Goal: Navigation & Orientation: Find specific page/section

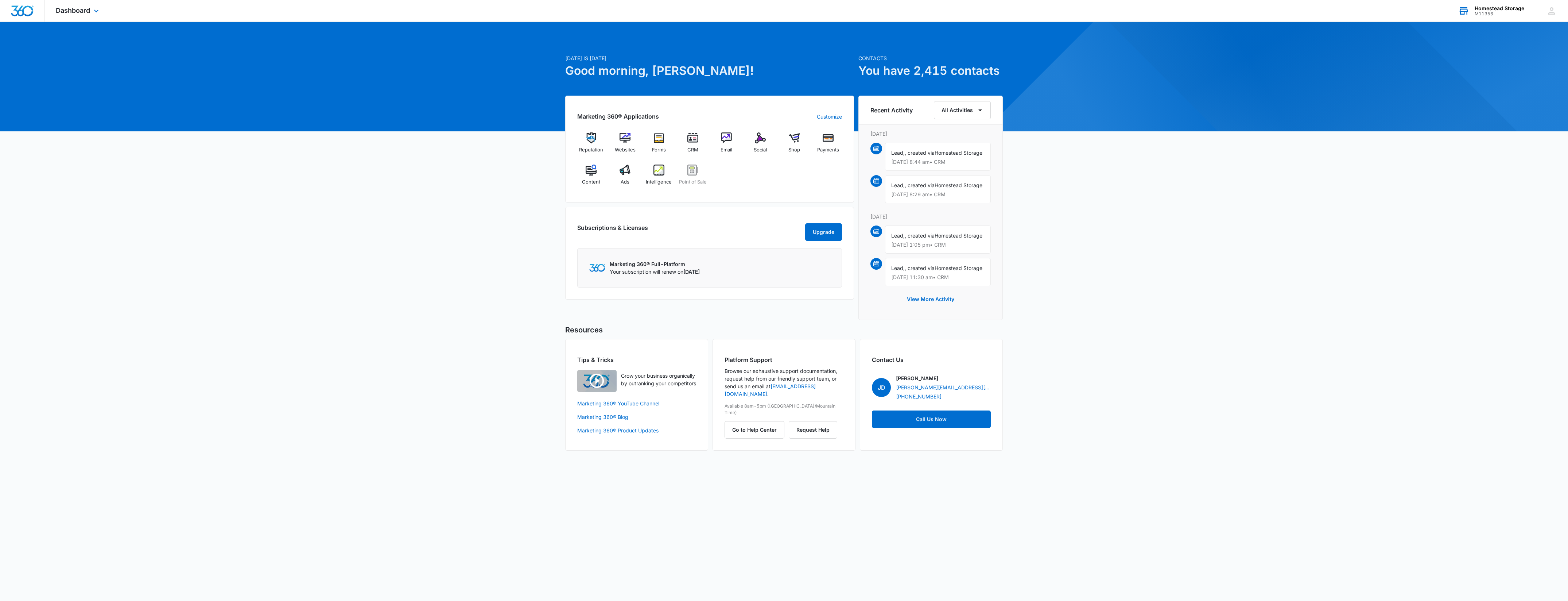
click at [1476, 5] on div "Homestead Storage" at bounding box center [1499, 9] width 49 height 6
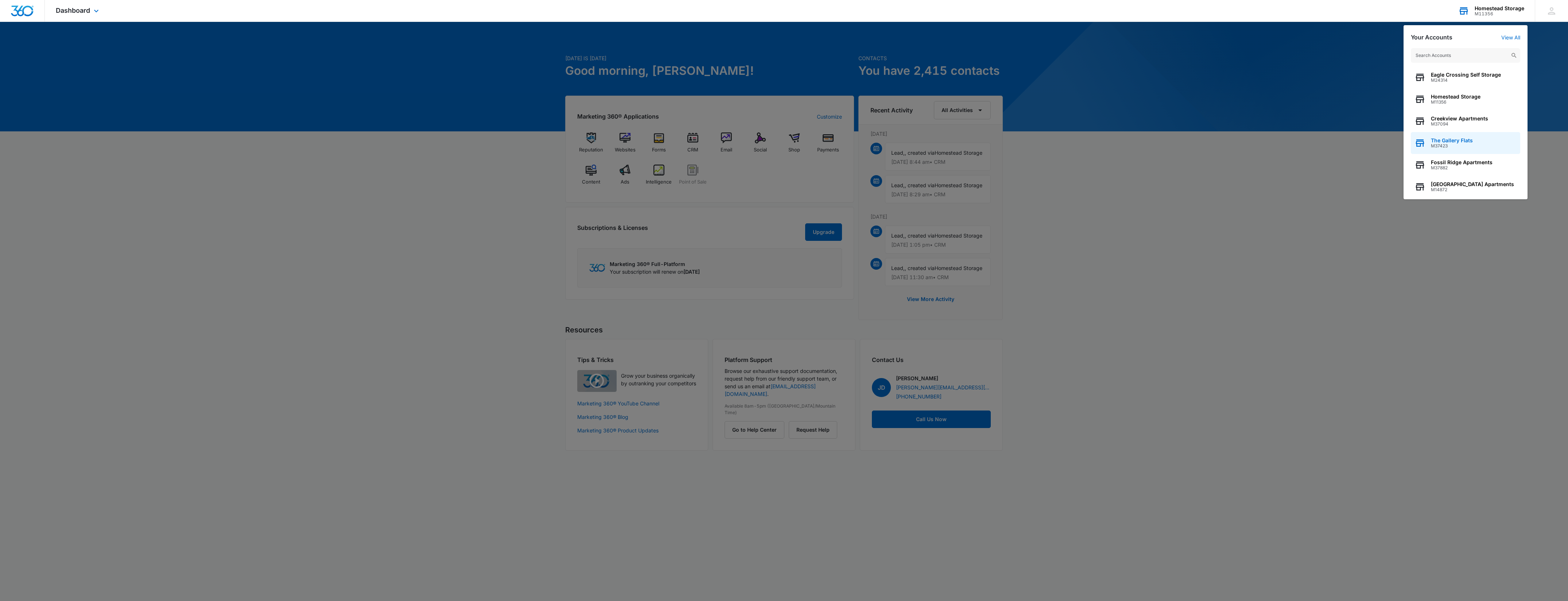
click at [1461, 139] on span "The Gallery Flats" at bounding box center [1452, 141] width 42 height 6
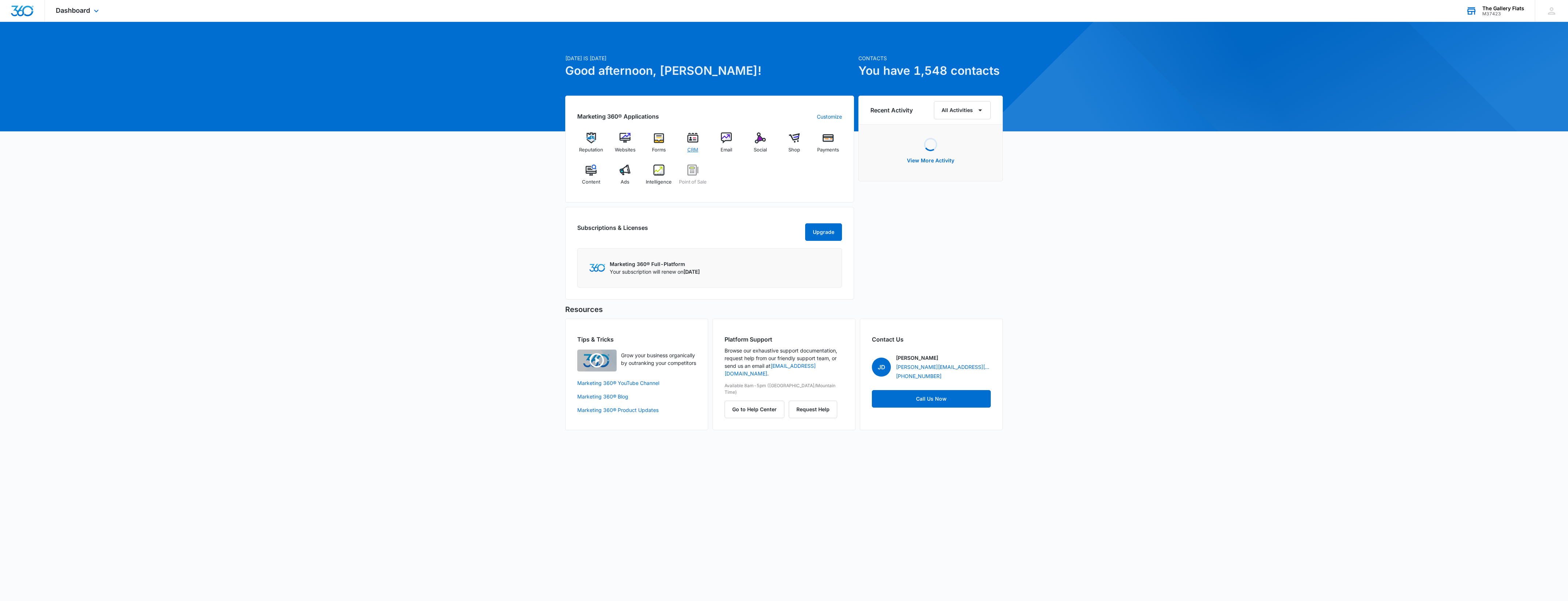
click at [698, 139] on img at bounding box center [693, 138] width 11 height 11
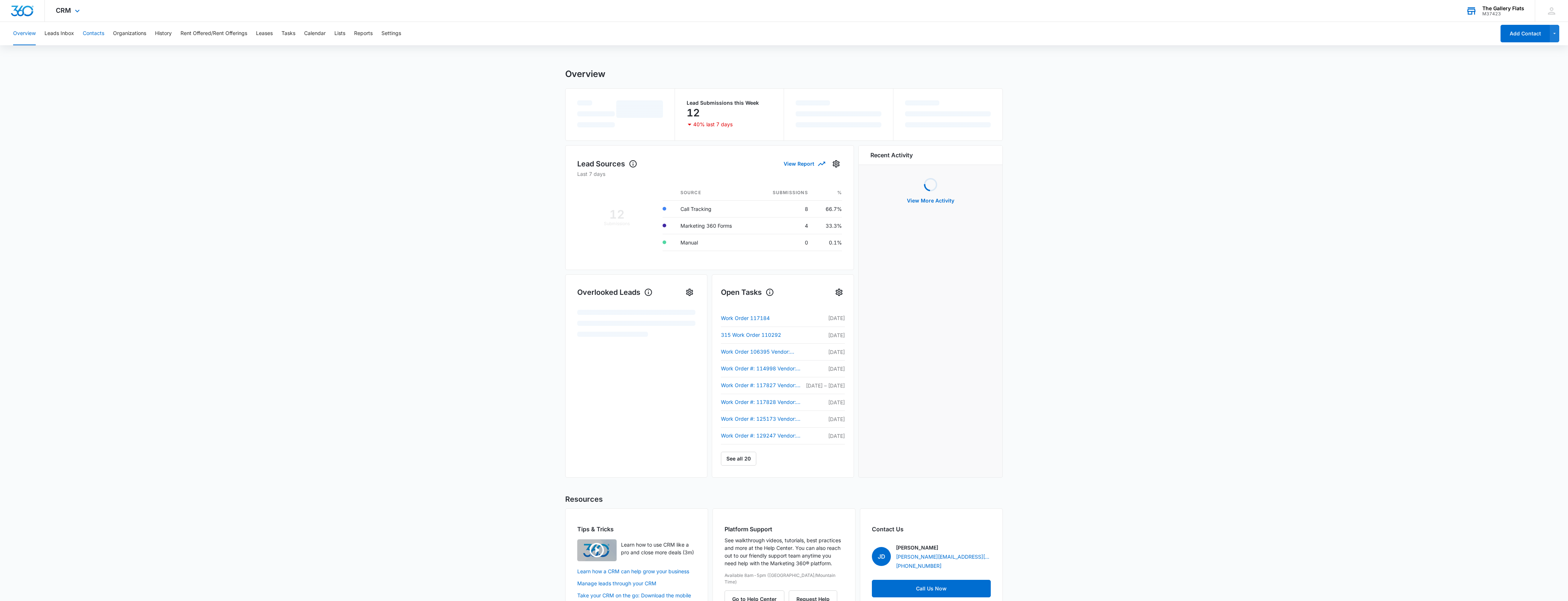
click at [91, 33] on button "Contacts" at bounding box center [93, 33] width 21 height 23
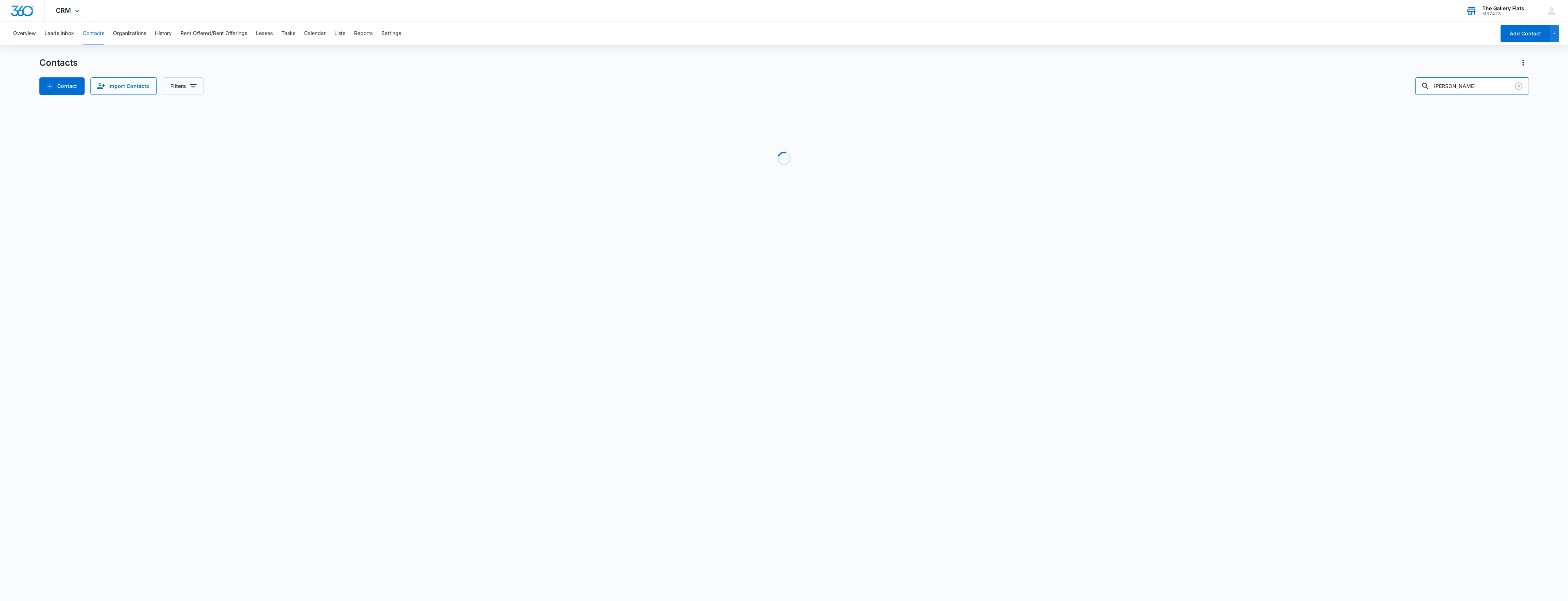
drag, startPoint x: 1477, startPoint y: 86, endPoint x: 1255, endPoint y: 71, distance: 222.5
click at [1278, 71] on div "Contacts Contact Import Contacts Filters corbin" at bounding box center [784, 76] width 1489 height 38
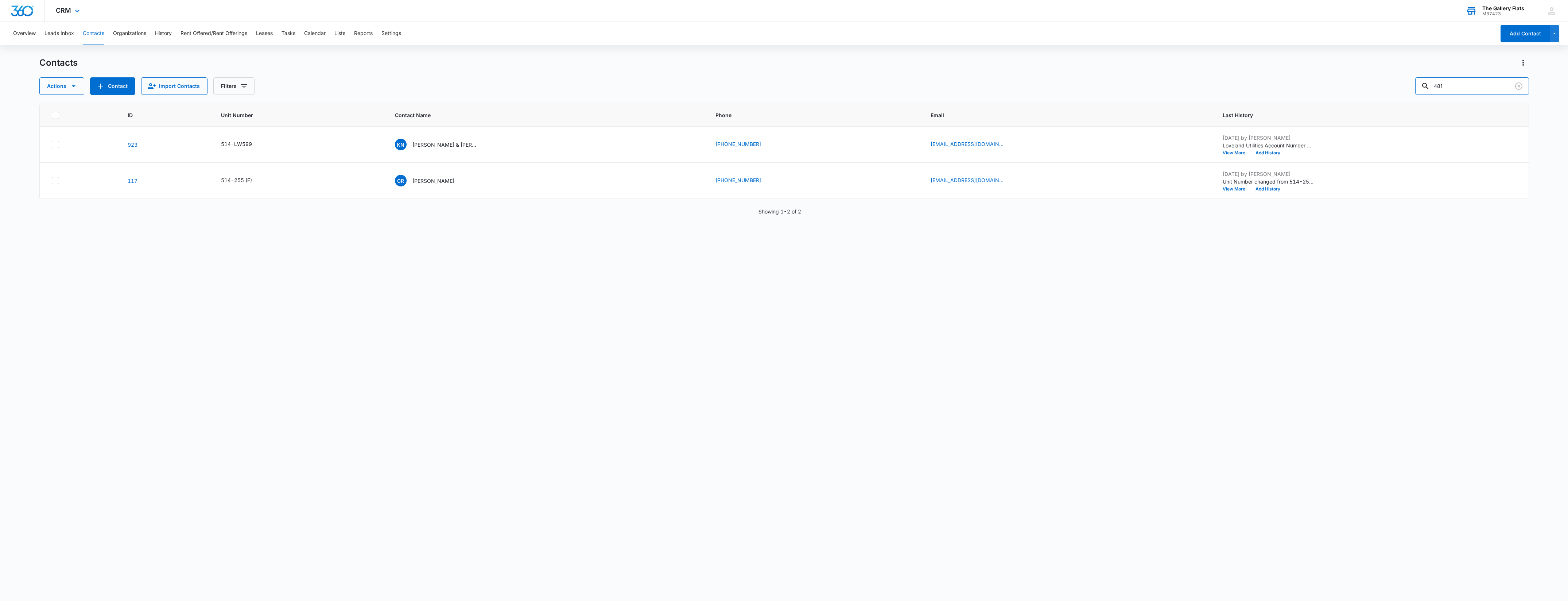
type input "481"
click at [432, 144] on p "[PERSON_NAME] [PERSON_NAME]" at bounding box center [446, 144] width 66 height 8
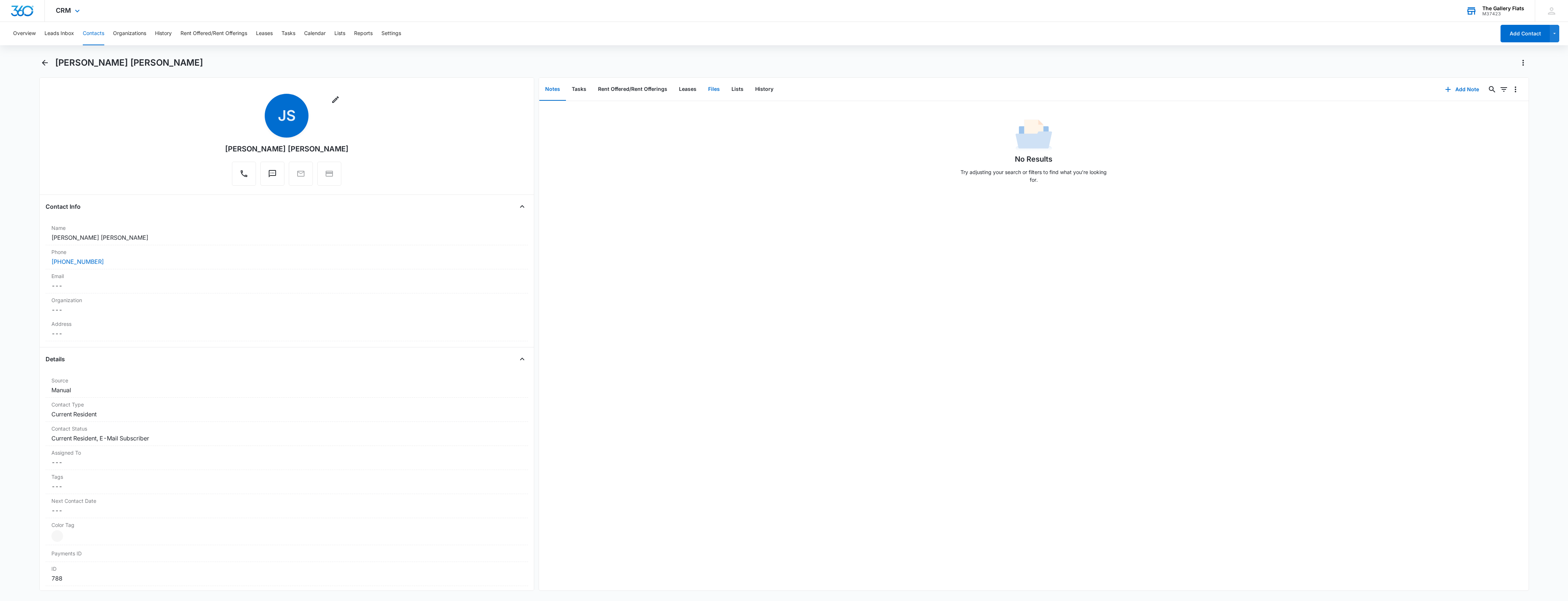
click at [718, 90] on button "Files" at bounding box center [714, 89] width 23 height 23
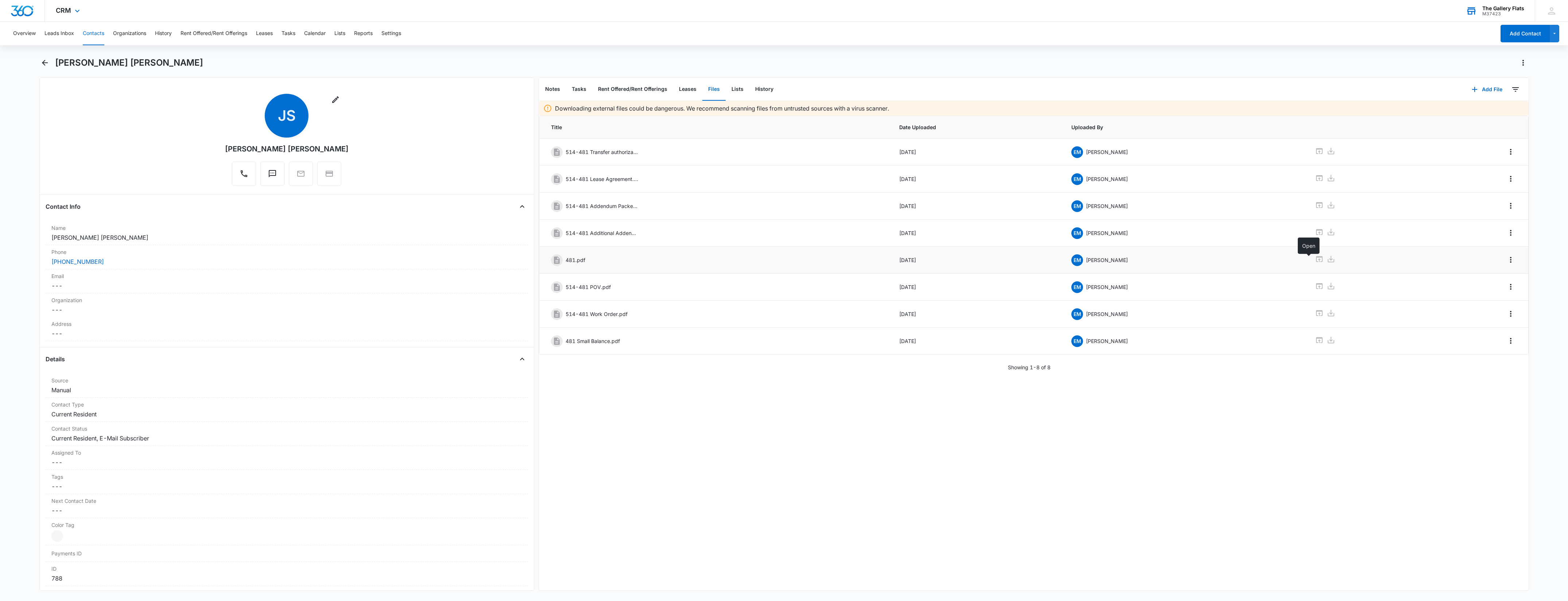
click at [1315, 256] on icon at bounding box center [1319, 259] width 9 height 9
click at [1315, 150] on icon at bounding box center [1319, 151] width 9 height 9
click at [1315, 206] on icon at bounding box center [1319, 205] width 9 height 9
click at [1315, 232] on icon at bounding box center [1319, 232] width 9 height 9
click at [169, 230] on label "Name" at bounding box center [287, 228] width 471 height 8
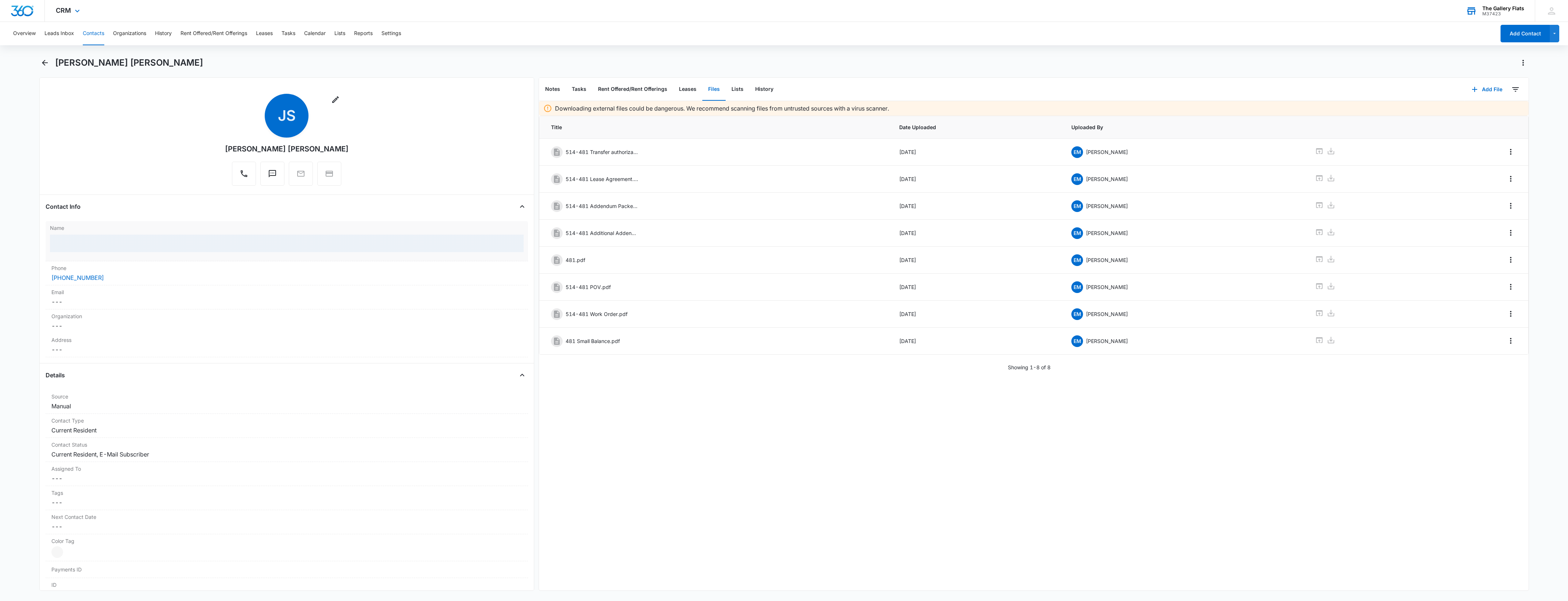
click at [165, 244] on div at bounding box center [287, 243] width 474 height 18
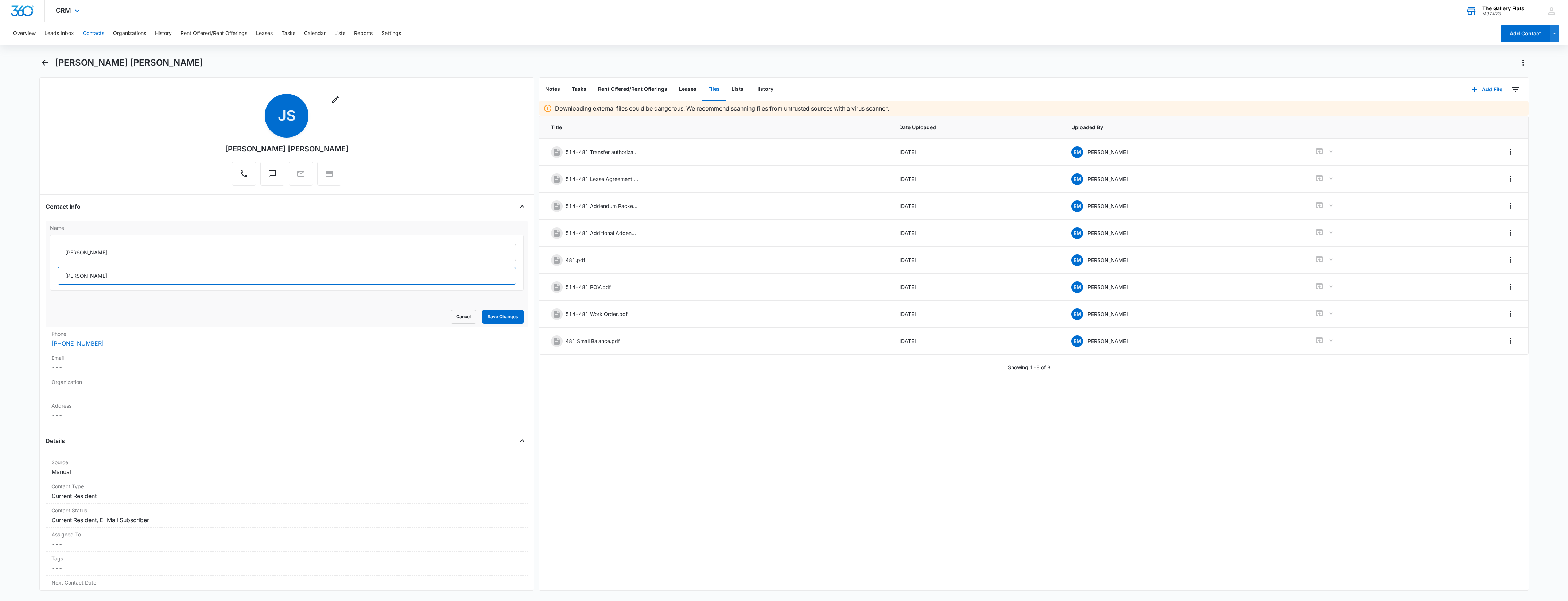
click at [143, 281] on input "Jodie Hodges" at bounding box center [287, 276] width 459 height 18
click at [105, 494] on dd "Cancel Save Changes Current Resident" at bounding box center [287, 496] width 471 height 9
click at [99, 504] on div "Remove Current Resident" at bounding box center [102, 502] width 7 height 5
click at [100, 504] on div at bounding box center [278, 502] width 443 height 10
click at [76, 570] on p "Former Resident" at bounding box center [78, 568] width 39 height 8
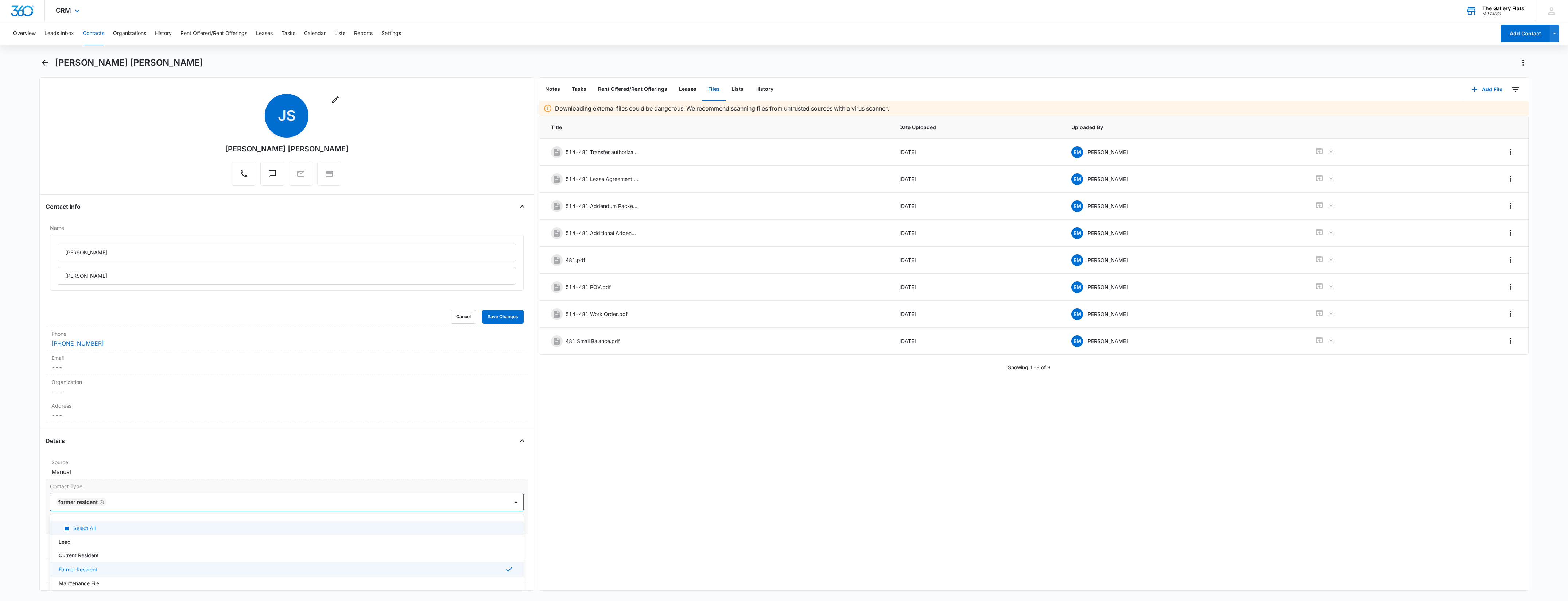
click at [132, 487] on label "Contact Type" at bounding box center [287, 486] width 474 height 8
click at [488, 528] on button "Save Changes" at bounding box center [503, 524] width 41 height 14
click at [108, 524] on dd "Cancel Save Changes Current Resident, E-Mail Subscriber" at bounding box center [287, 519] width 471 height 9
click at [100, 526] on icon "Remove Current Resident" at bounding box center [103, 526] width 5 height 5
click at [106, 526] on icon "Remove E-Mail Subscriber" at bounding box center [108, 525] width 4 height 4
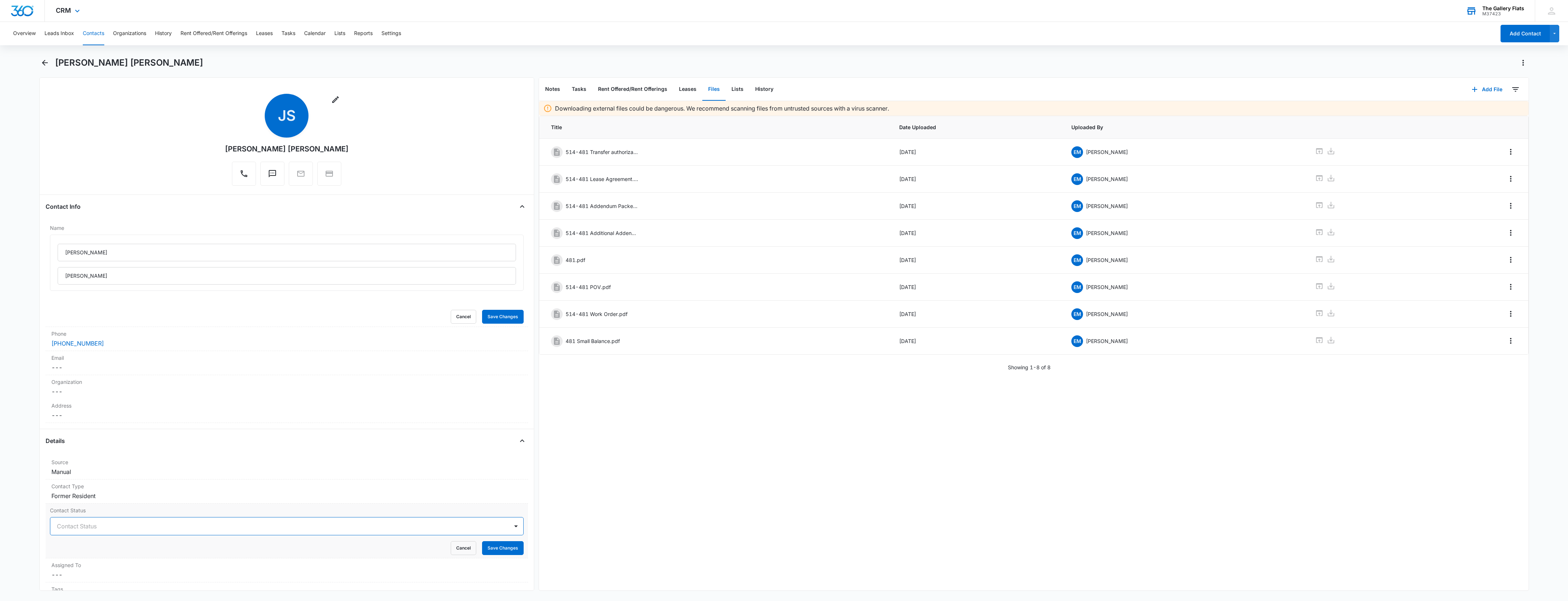
click at [103, 526] on div at bounding box center [278, 525] width 443 height 10
click at [89, 579] on p "Former Tenant" at bounding box center [75, 581] width 34 height 8
click at [122, 529] on div at bounding box center [302, 525] width 396 height 10
click at [491, 552] on button "Save Changes" at bounding box center [503, 547] width 41 height 14
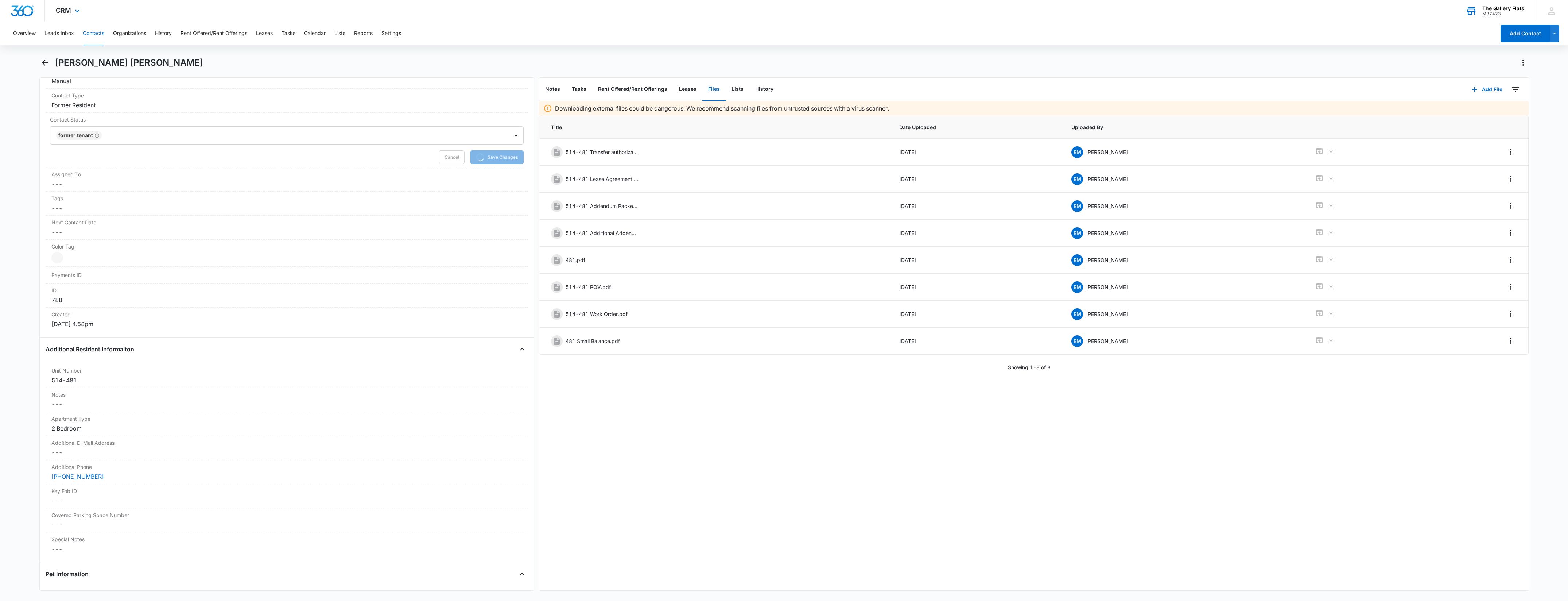
scroll to position [395, 0]
click at [96, 374] on div "514-481" at bounding box center [287, 376] width 471 height 9
click at [88, 354] on input "514-481" at bounding box center [287, 351] width 474 height 18
type input "514-481 (F)"
click at [499, 373] on button "Save Changes" at bounding box center [503, 372] width 41 height 14
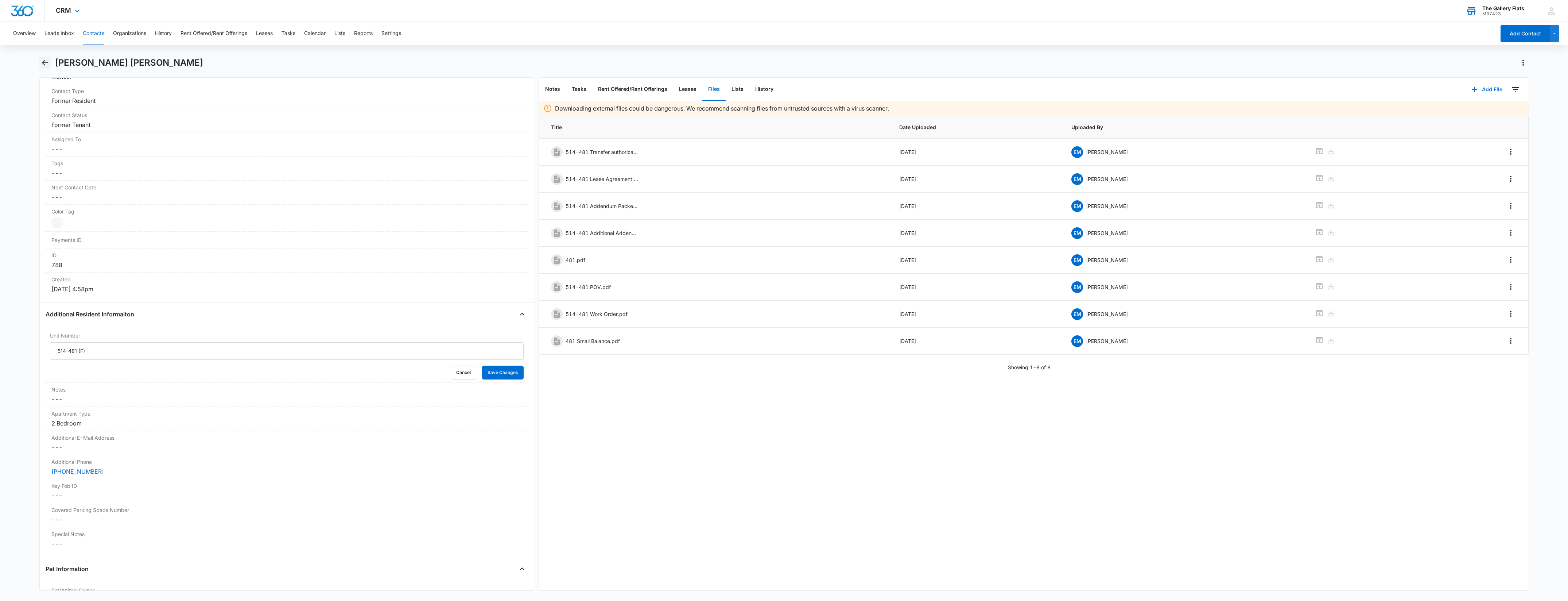
click at [46, 62] on icon "Back" at bounding box center [44, 63] width 9 height 9
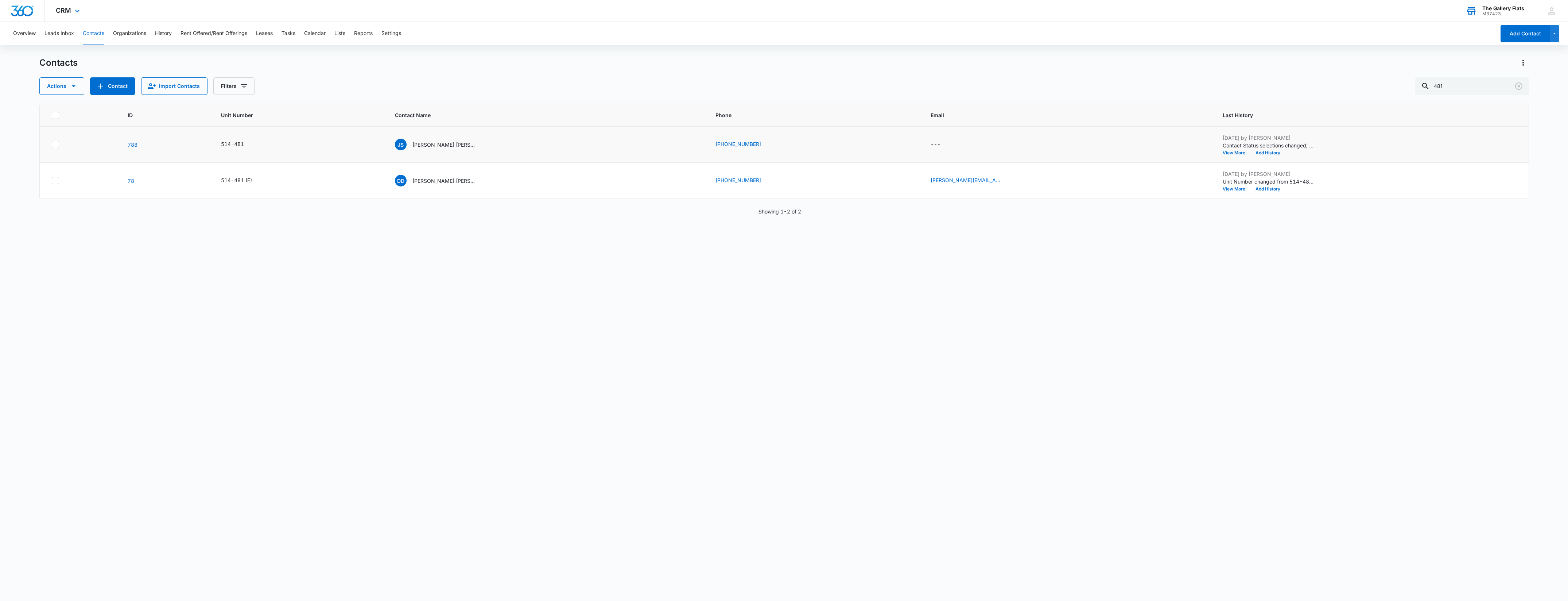
click at [260, 141] on div "514-481" at bounding box center [299, 144] width 156 height 9
click at [253, 144] on icon "Unit Number - 514-481 - Select to Edit Field" at bounding box center [253, 144] width 9 height 9
click at [275, 116] on button "Save" at bounding box center [280, 120] width 21 height 14
click at [313, 270] on div "ID Unit Number Contact Name Phone Email Last History 788 514-481 (F) JS Jody St…" at bounding box center [784, 347] width 1489 height 488
click at [56, 12] on span "CRM" at bounding box center [63, 10] width 15 height 8
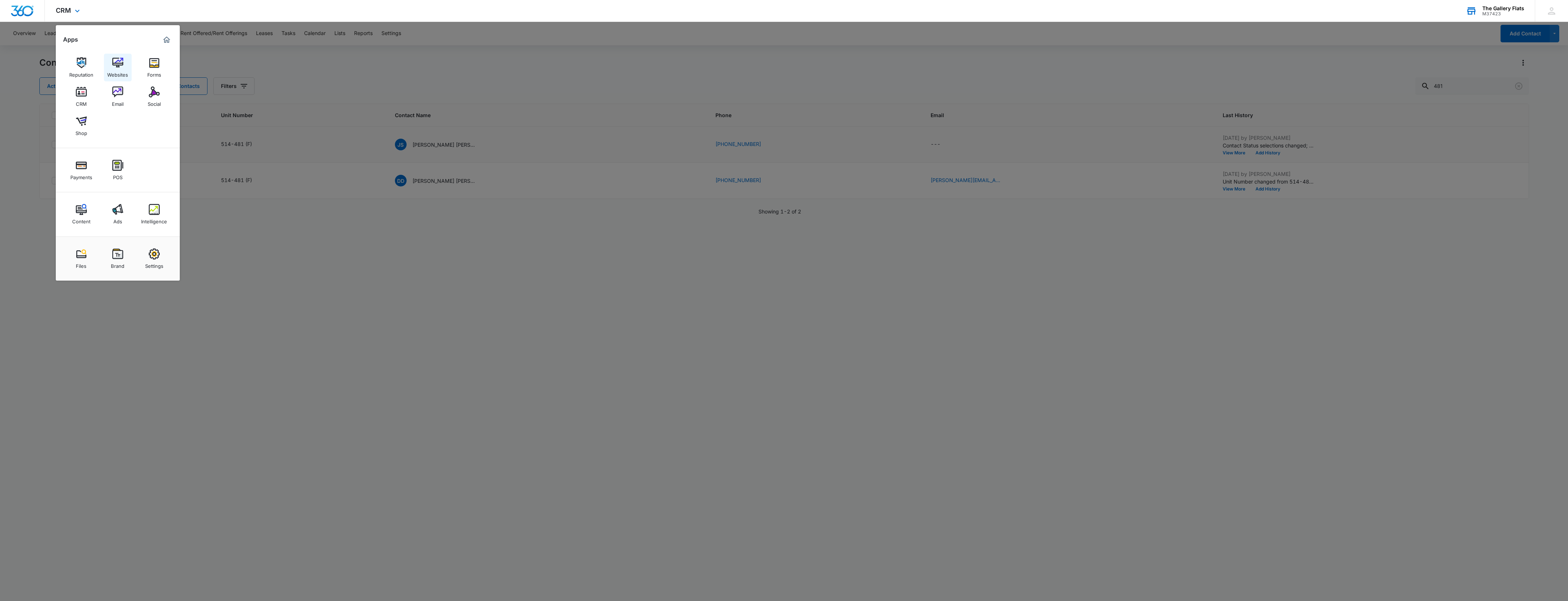
click at [113, 62] on img at bounding box center [118, 63] width 11 height 11
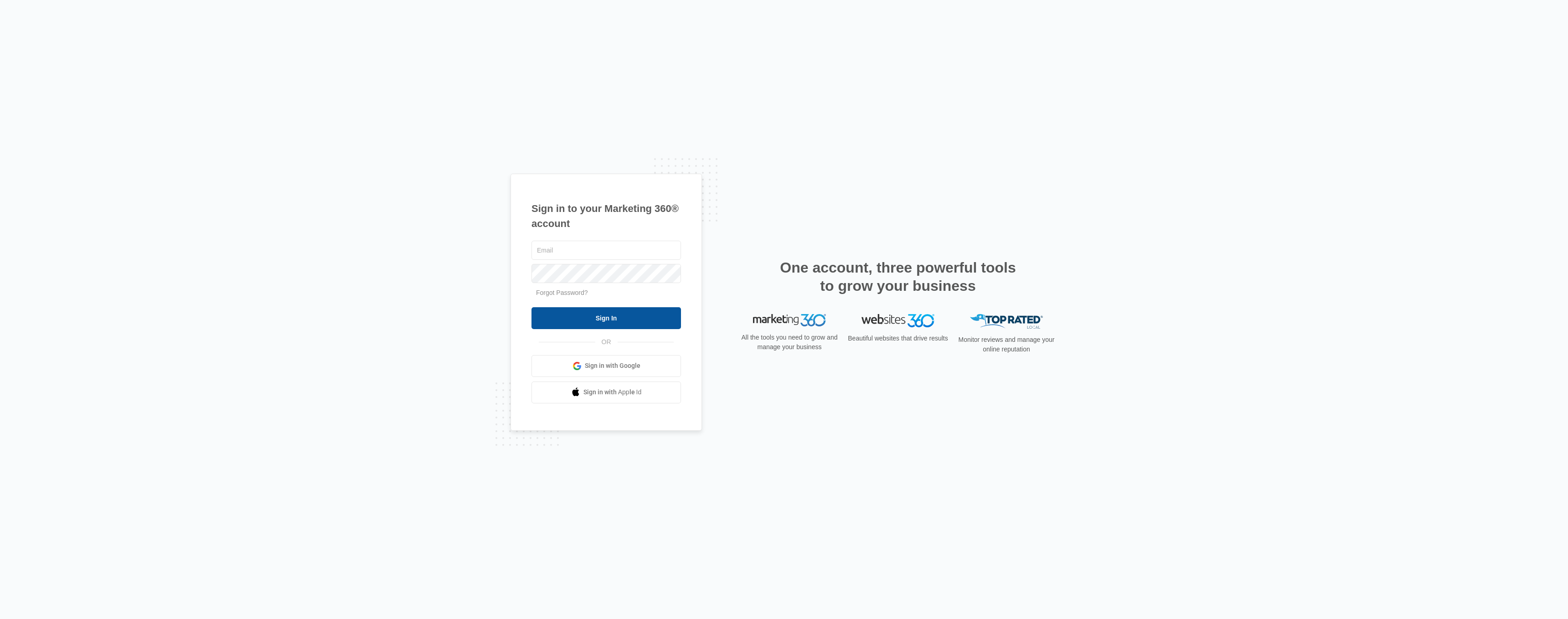
type input "[EMAIL_ADDRESS][DOMAIN_NAME]"
click at [569, 316] on input "Sign In" at bounding box center [606, 318] width 149 height 22
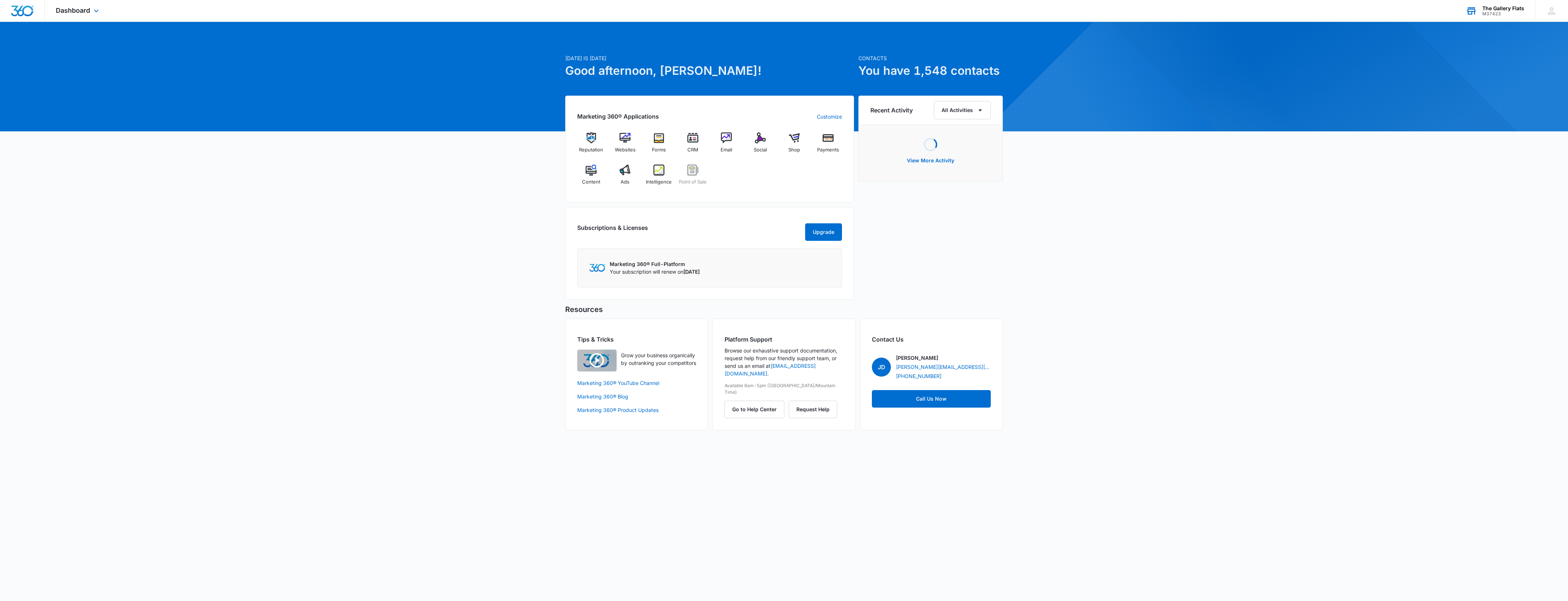
click at [1490, 1] on div "The Gallery Flats M37423 Your Accounts View All" at bounding box center [1494, 10] width 80 height 21
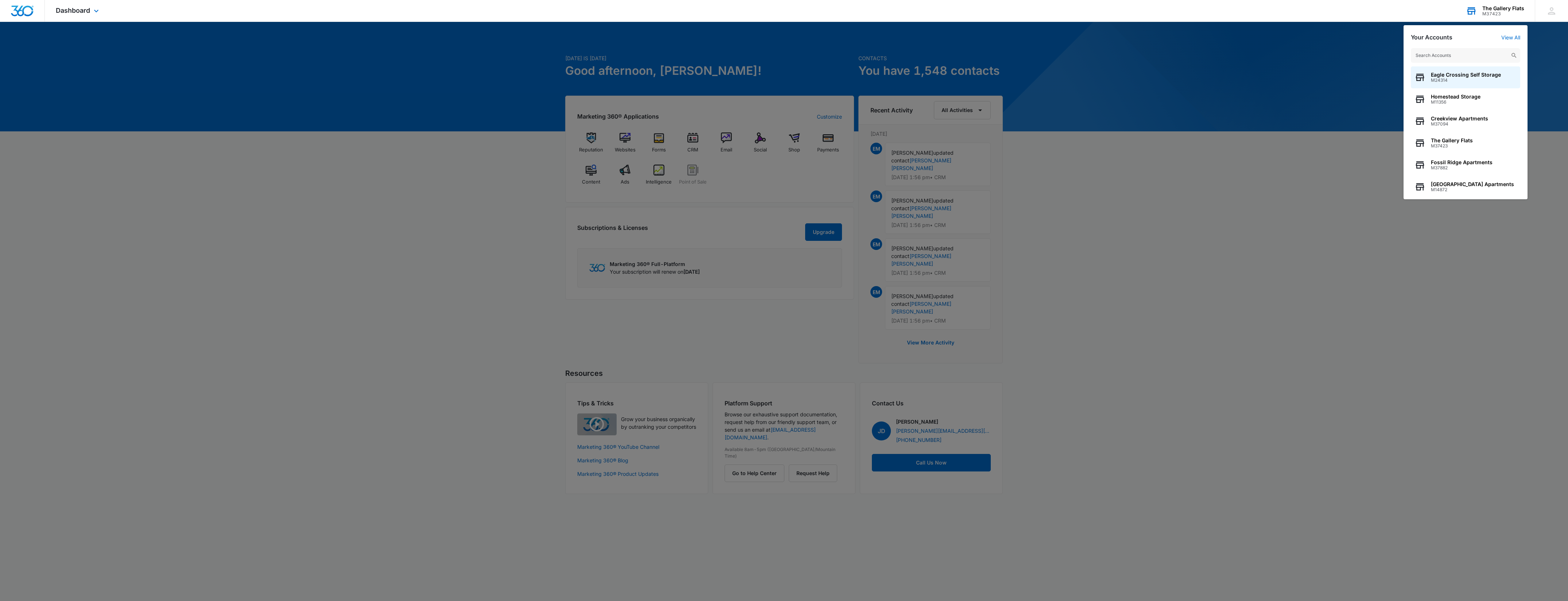
click at [1475, 51] on input "text" at bounding box center [1466, 55] width 110 height 15
type input "home"
click at [1474, 79] on span "M11356" at bounding box center [1455, 80] width 49 height 5
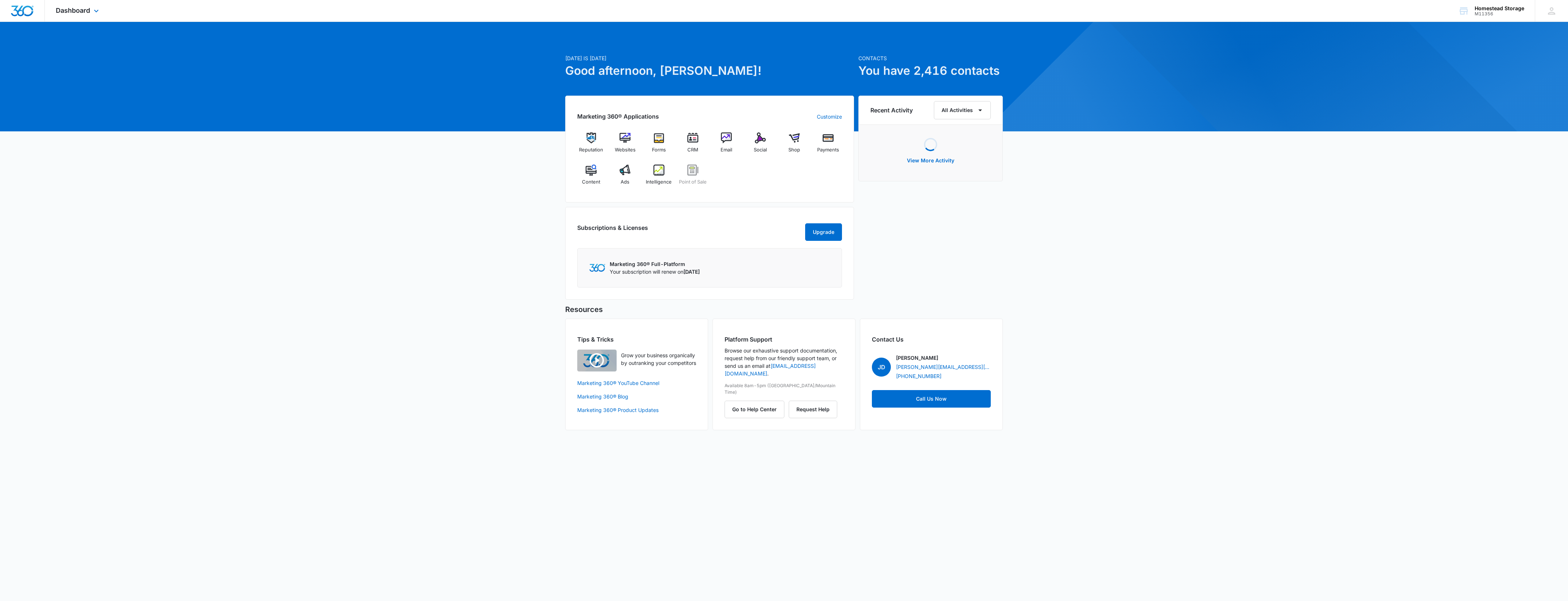
click at [92, 4] on div "Dashboard Apps Reputation Websites Forms CRM Email Social Shop Payments POS Con…" at bounding box center [79, 10] width 67 height 21
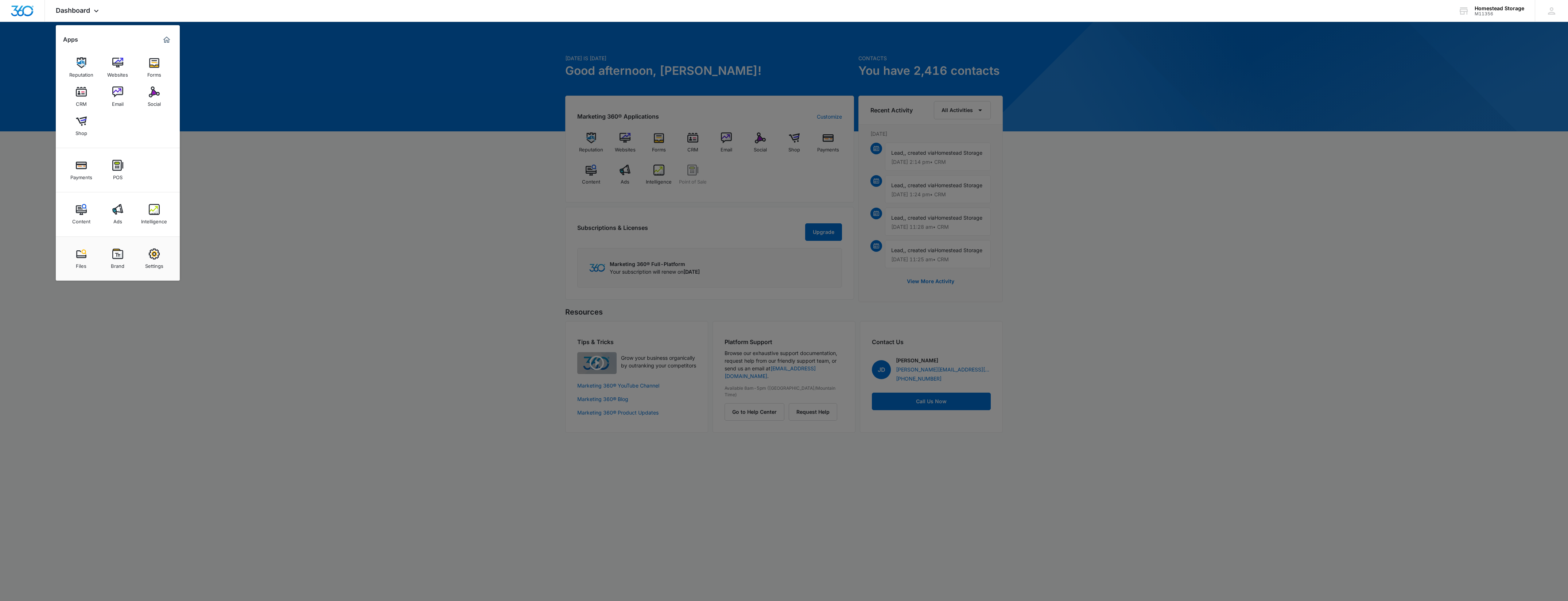
click at [80, 91] on img at bounding box center [82, 92] width 11 height 11
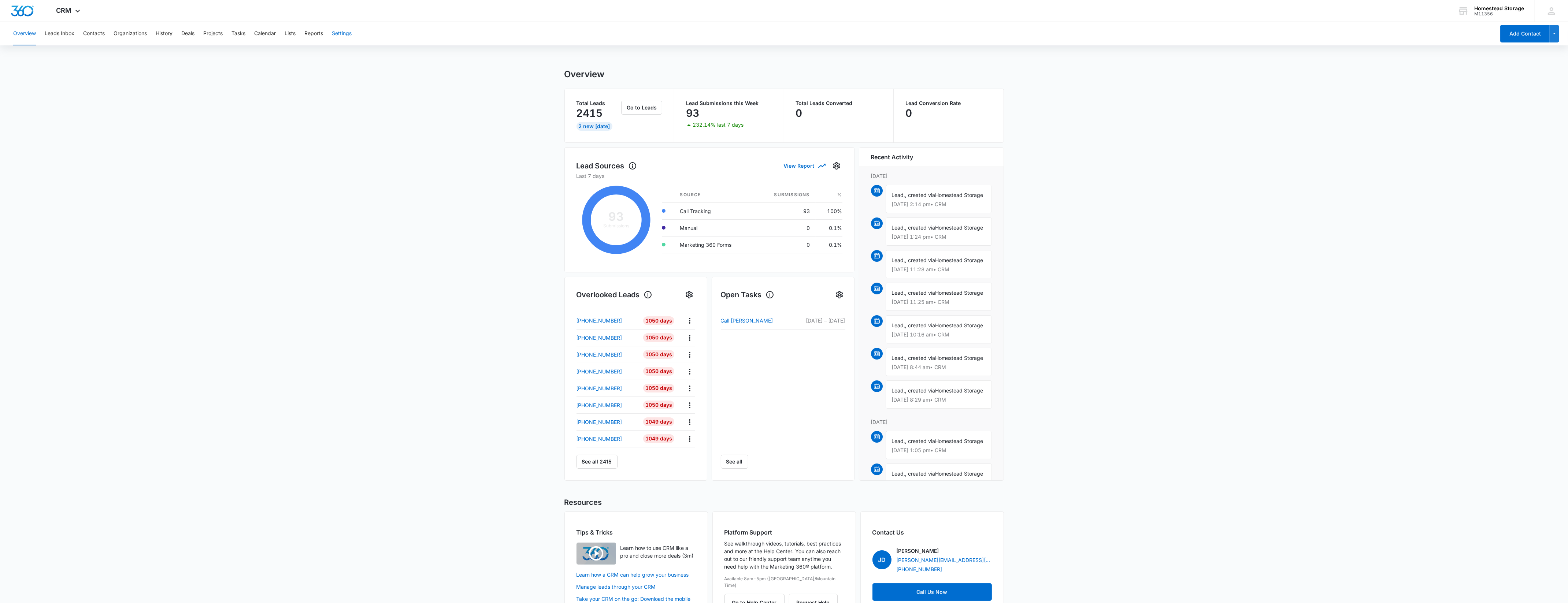
click at [351, 35] on button "Settings" at bounding box center [342, 34] width 20 height 23
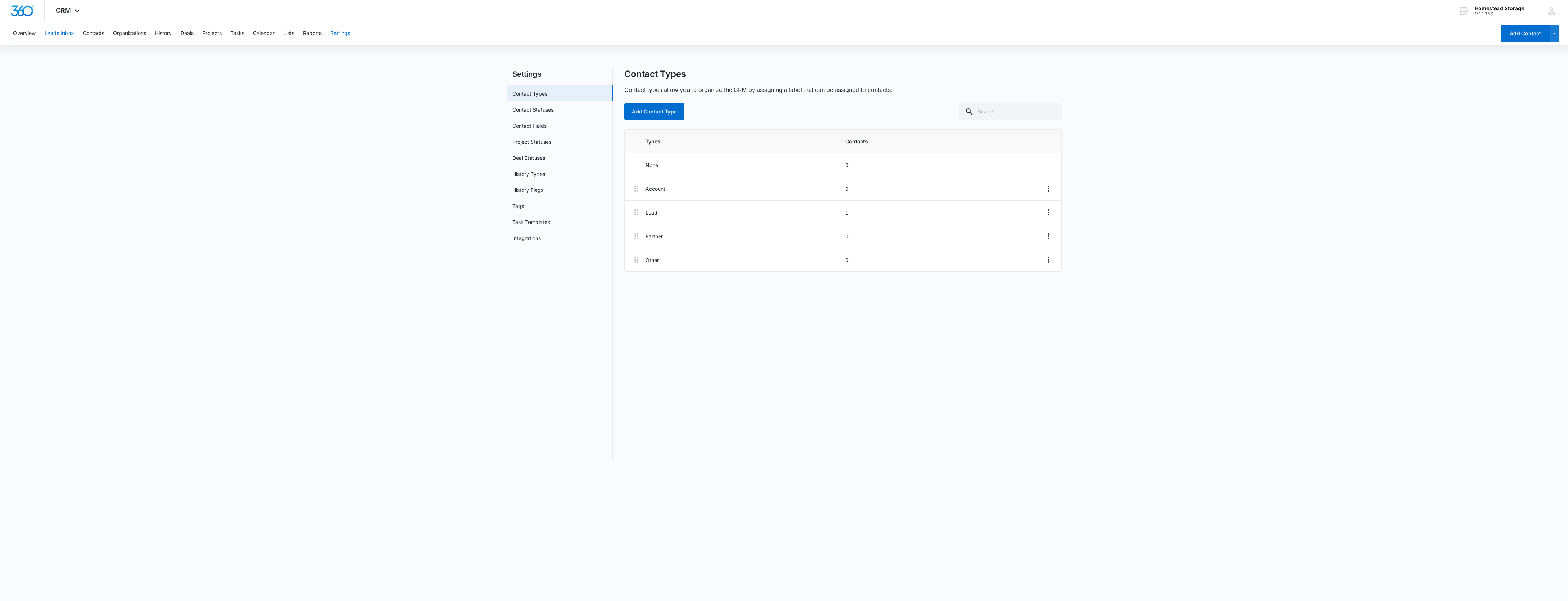
click at [71, 33] on button "Leads Inbox" at bounding box center [59, 33] width 30 height 23
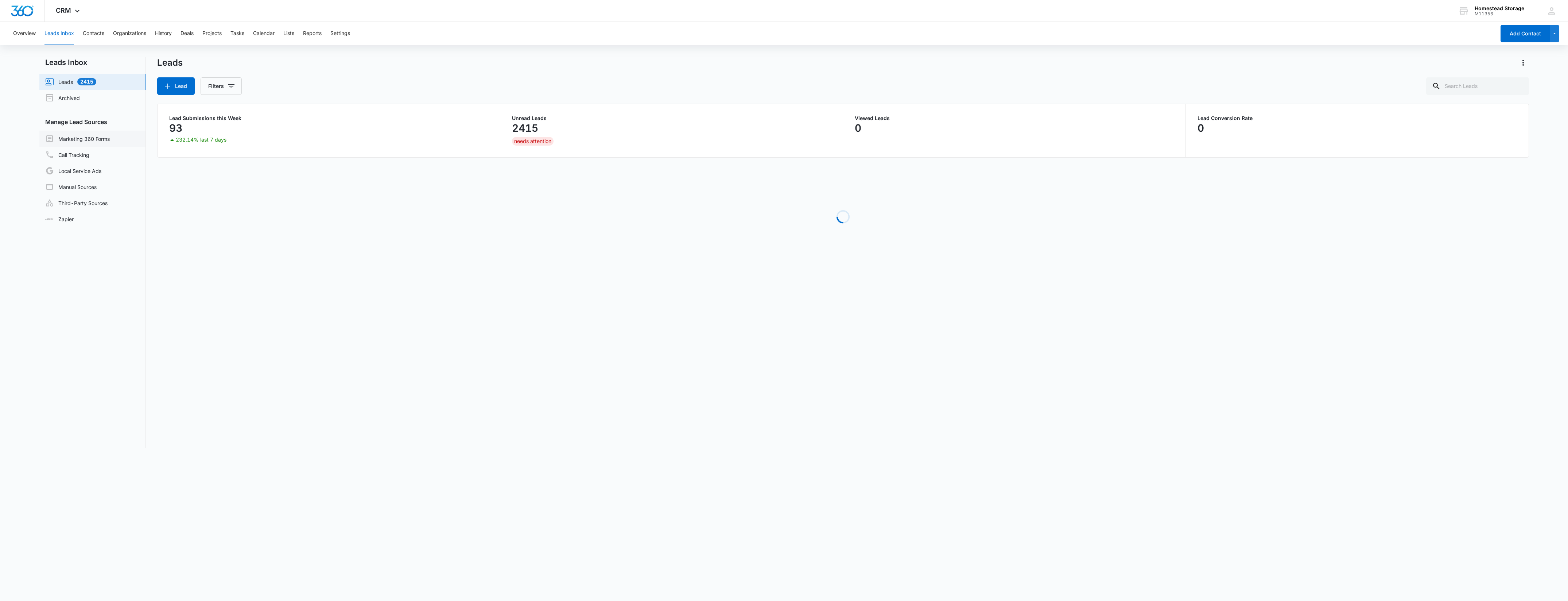
click at [71, 139] on link "Marketing 360 Forms" at bounding box center [77, 138] width 65 height 9
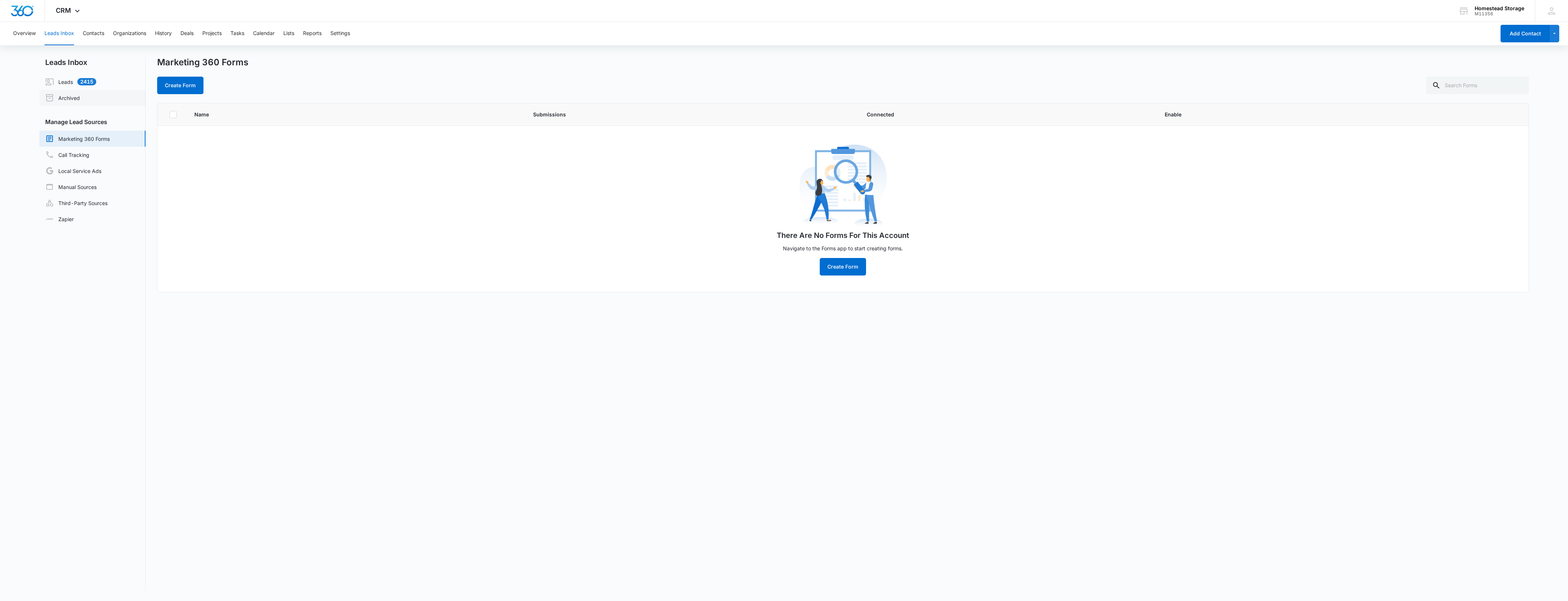
click at [68, 95] on link "Archived" at bounding box center [62, 97] width 35 height 9
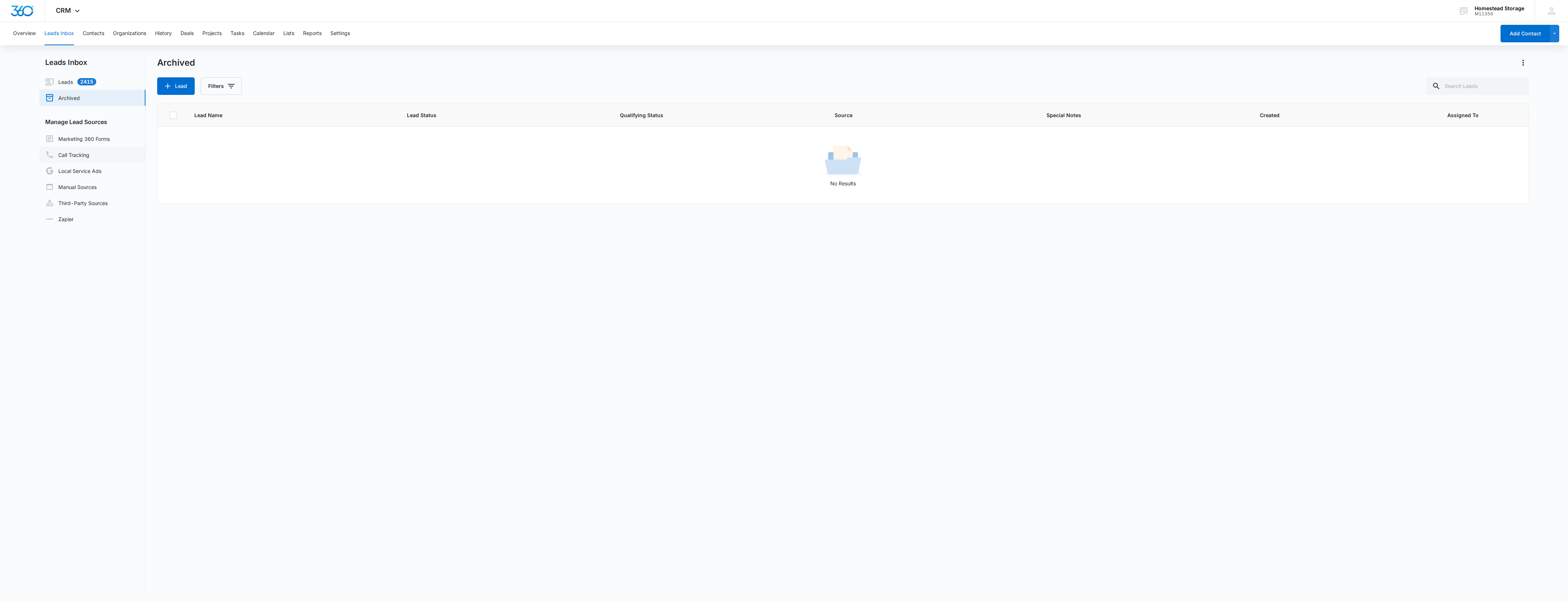
click at [81, 150] on link "Call Tracking" at bounding box center [67, 155] width 44 height 9
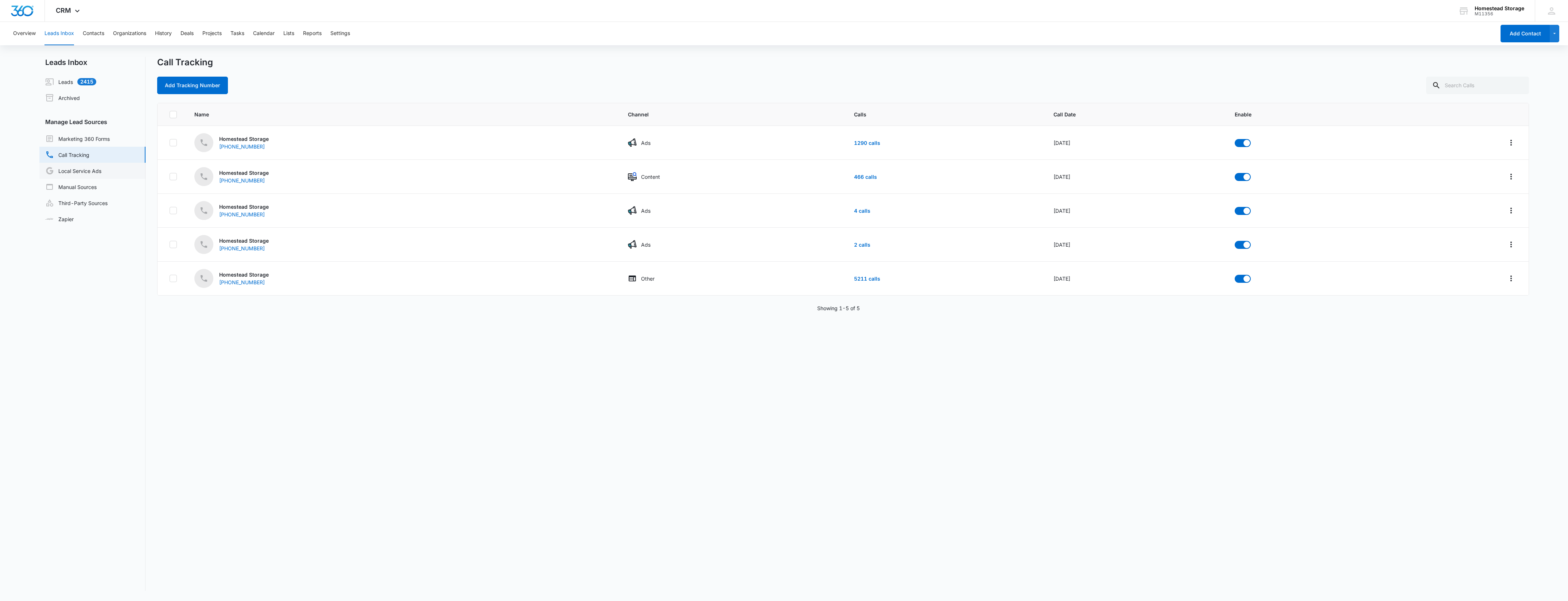
click at [97, 174] on link "Local Service Ads" at bounding box center [73, 170] width 56 height 9
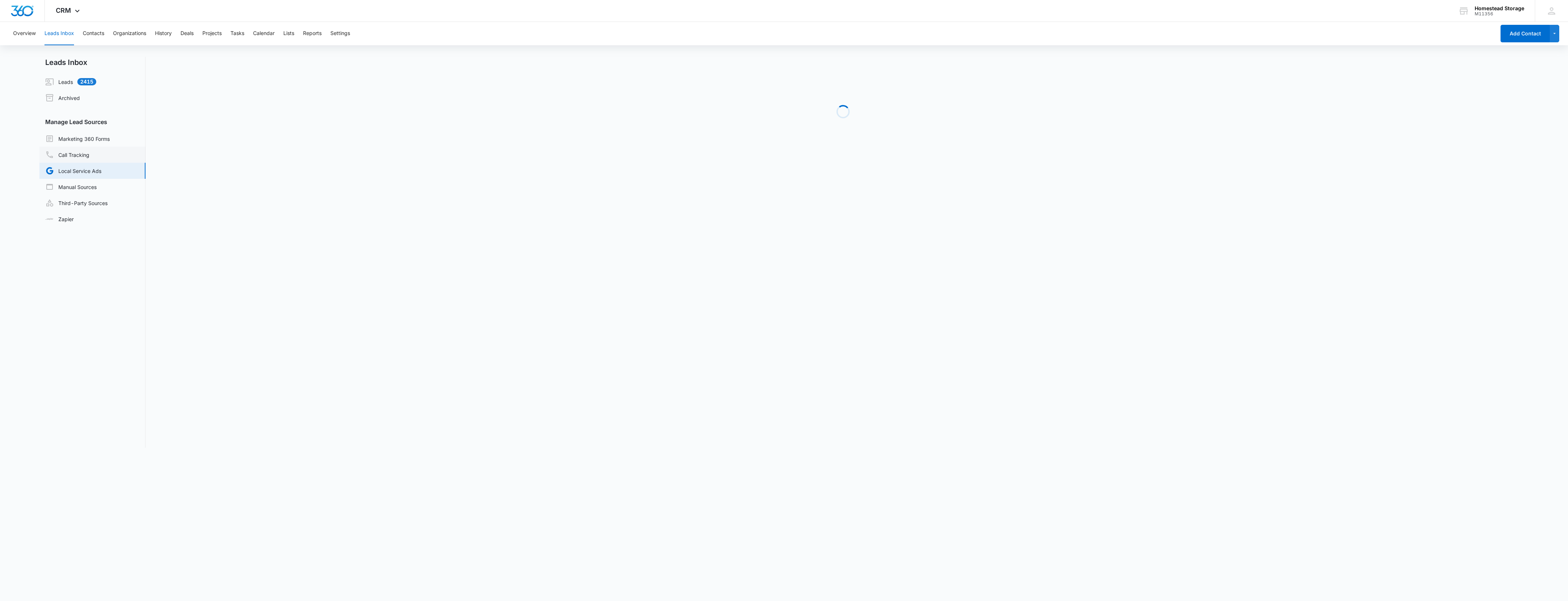
click at [89, 152] on link "Call Tracking" at bounding box center [67, 155] width 44 height 9
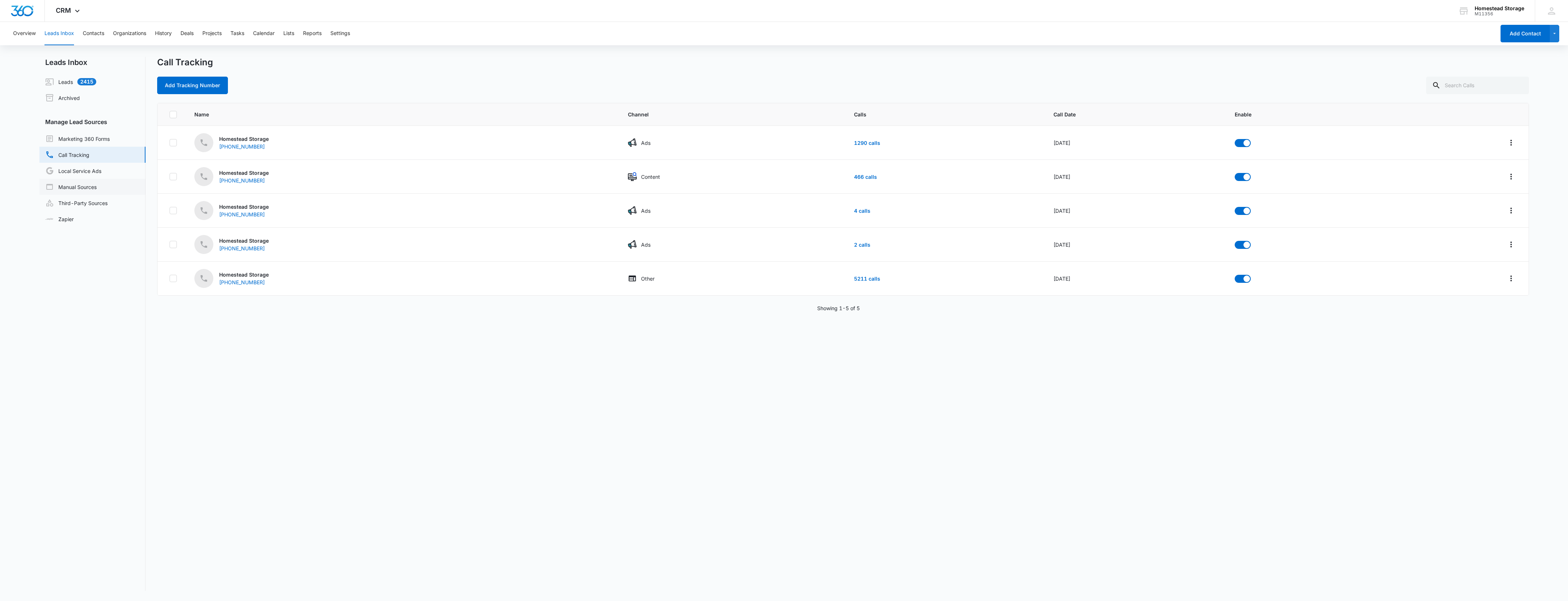
click at [93, 185] on link "Manual Sources" at bounding box center [71, 187] width 51 height 9
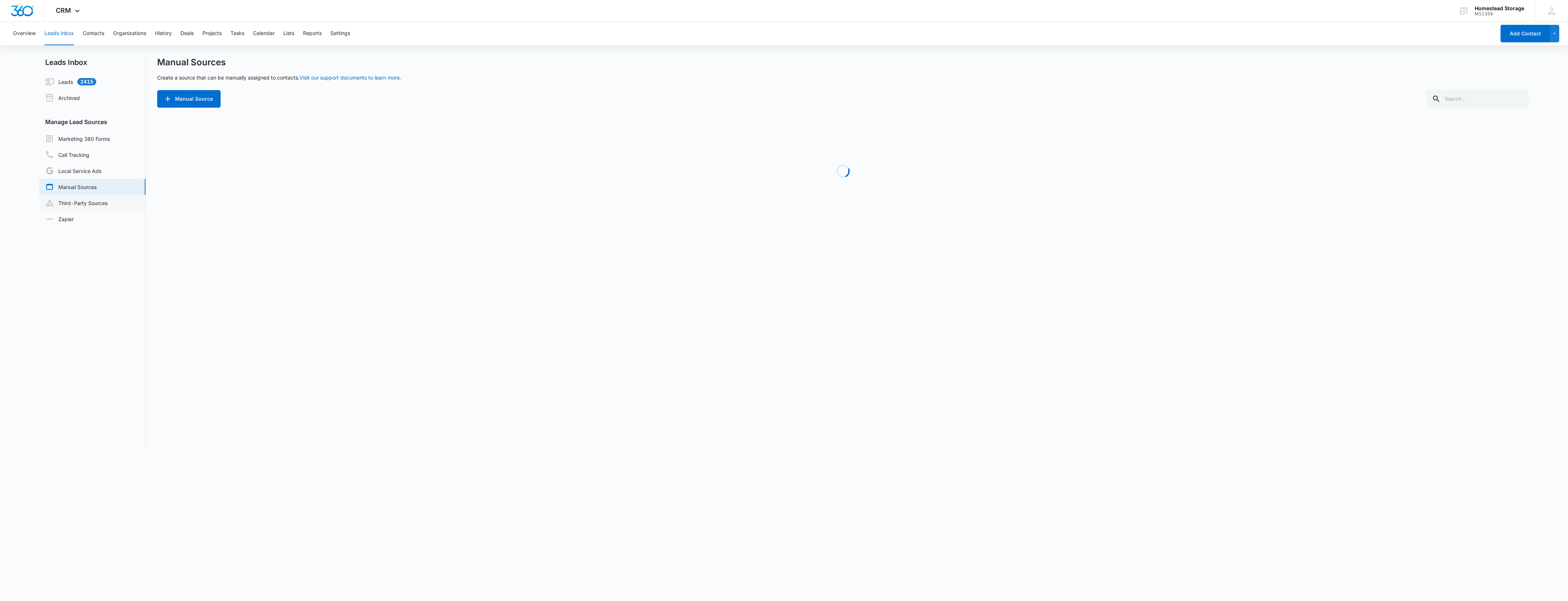
click at [93, 207] on link "Third-Party Sources" at bounding box center [76, 203] width 62 height 9
click at [90, 141] on link "Marketing 360 Forms" at bounding box center [77, 138] width 65 height 9
